Goal: Navigation & Orientation: Go to known website

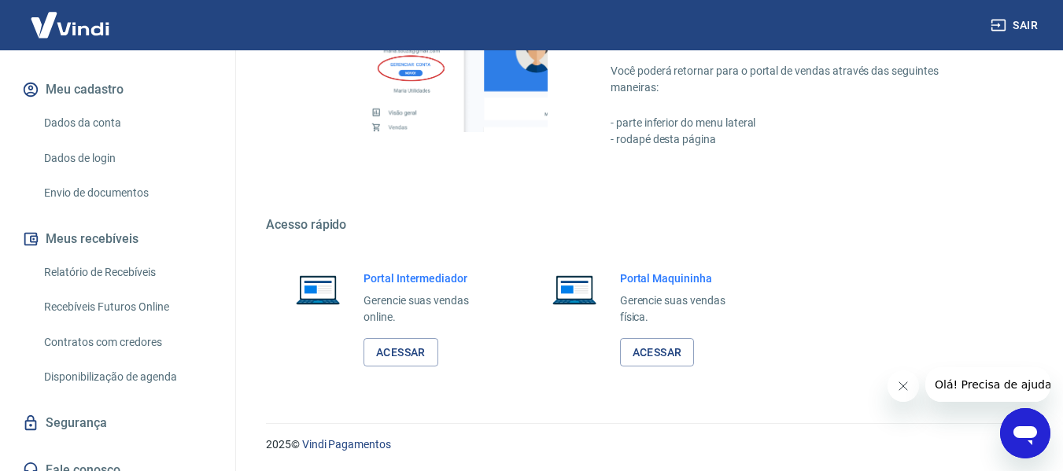
scroll to position [1176, 0]
click at [415, 341] on link "Acessar" at bounding box center [400, 352] width 75 height 29
